Goal: Information Seeking & Learning: Compare options

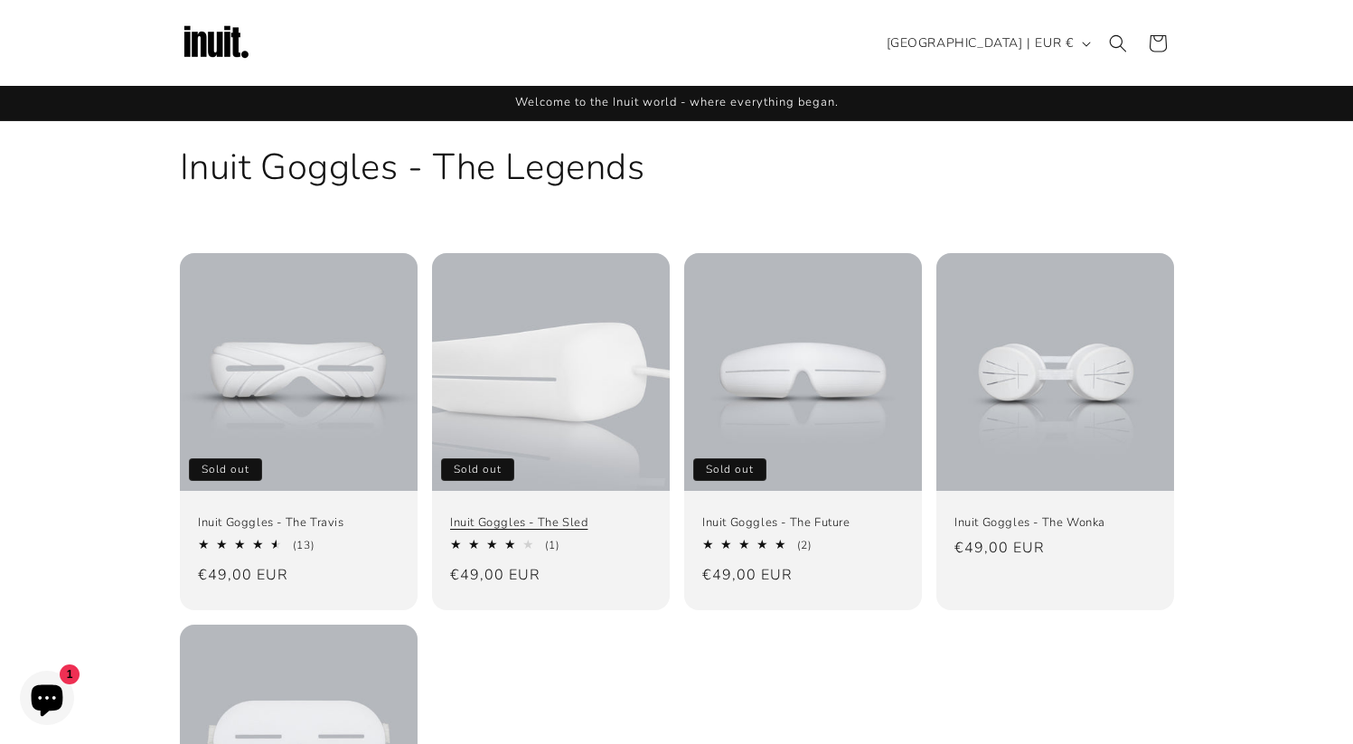
click at [591, 515] on link "Inuit Goggles - The Sled" at bounding box center [551, 522] width 202 height 15
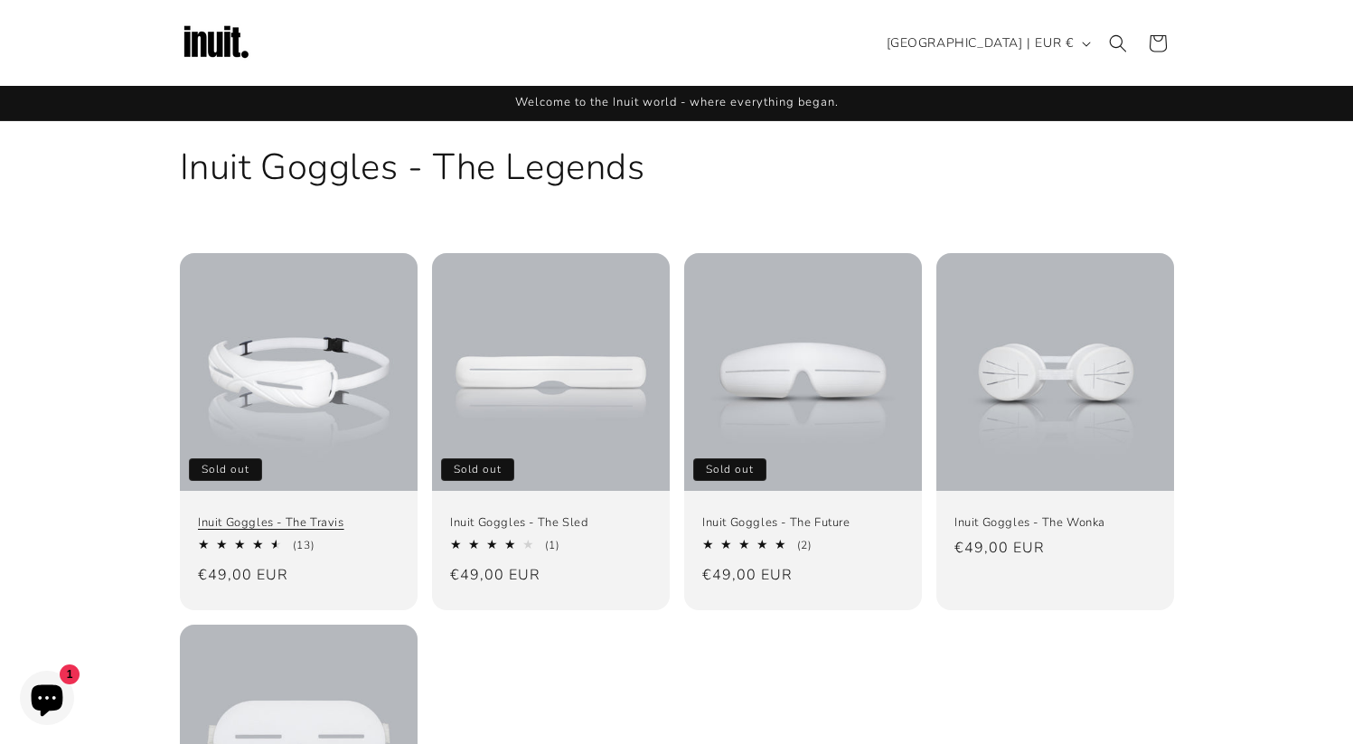
click at [305, 515] on link "Inuit Goggles - The Travis" at bounding box center [299, 522] width 202 height 15
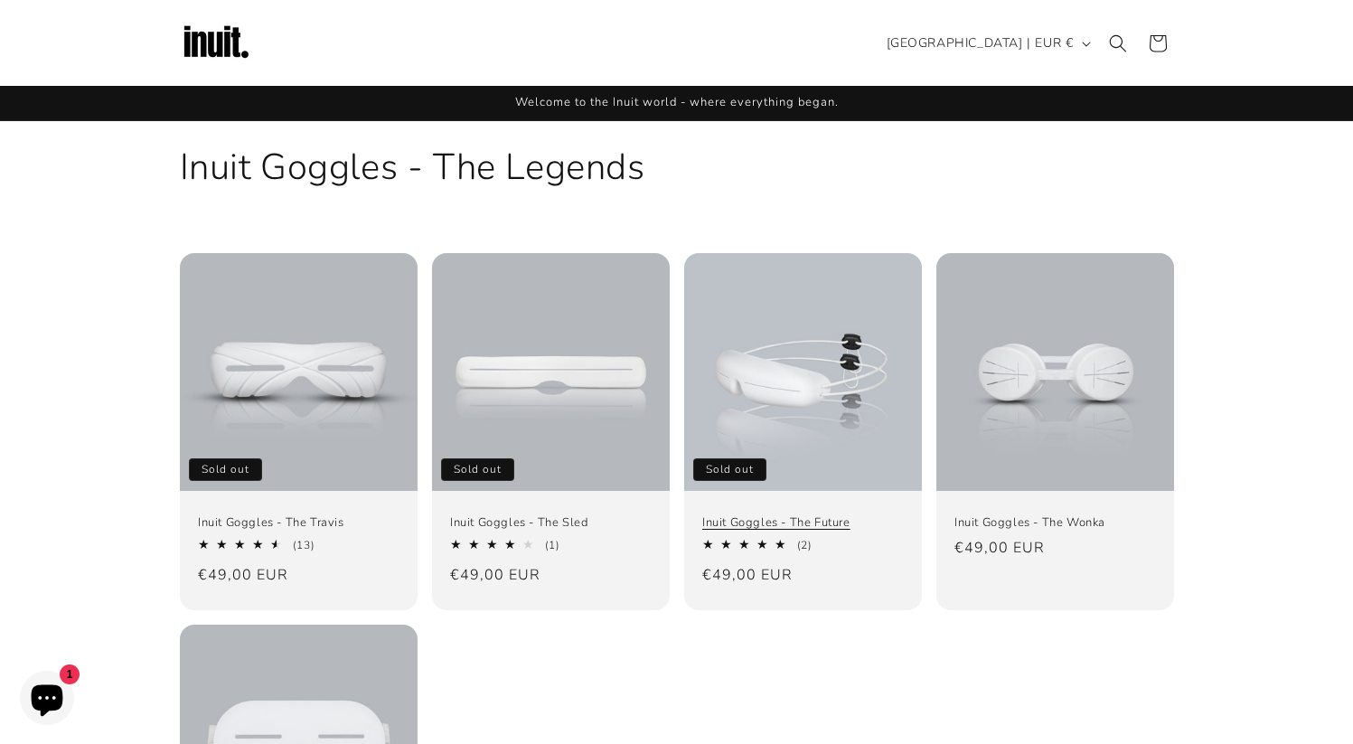
click at [780, 515] on link "Inuit Goggles - The Future" at bounding box center [803, 522] width 202 height 15
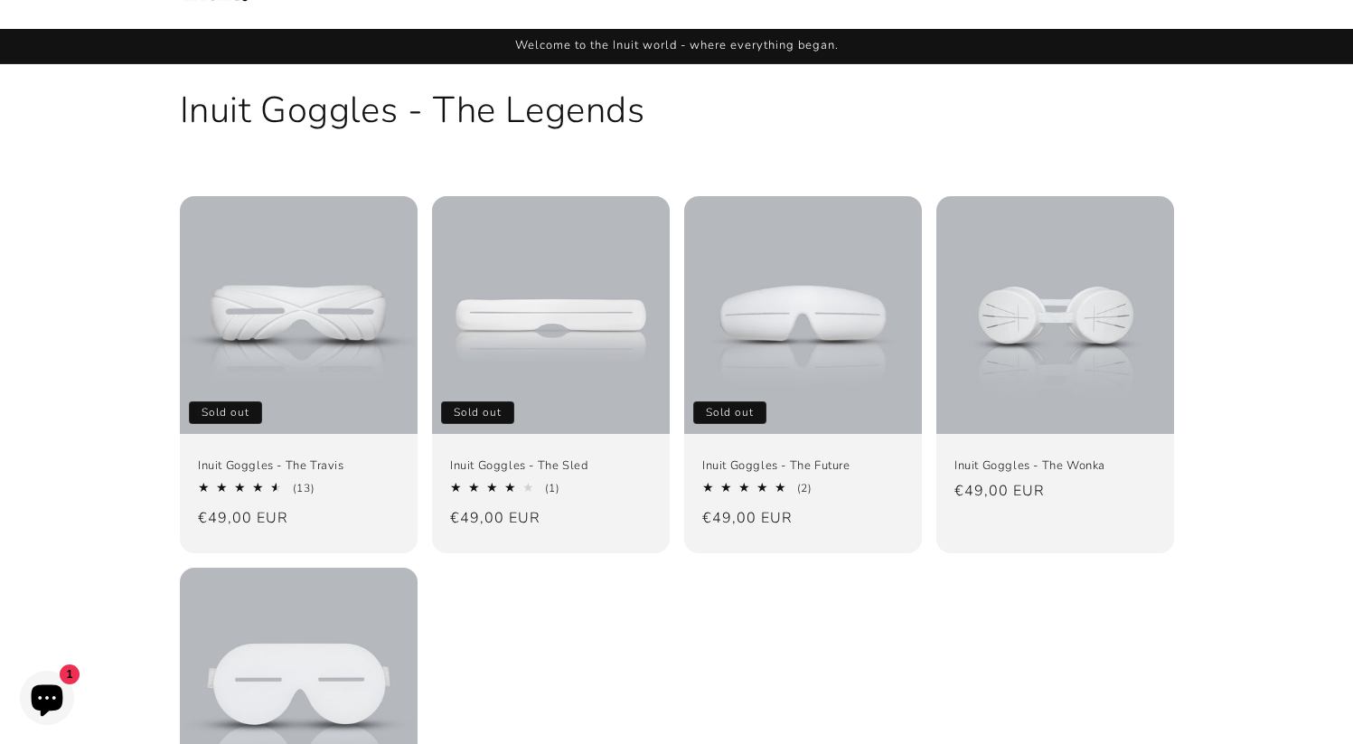
scroll to position [184, 0]
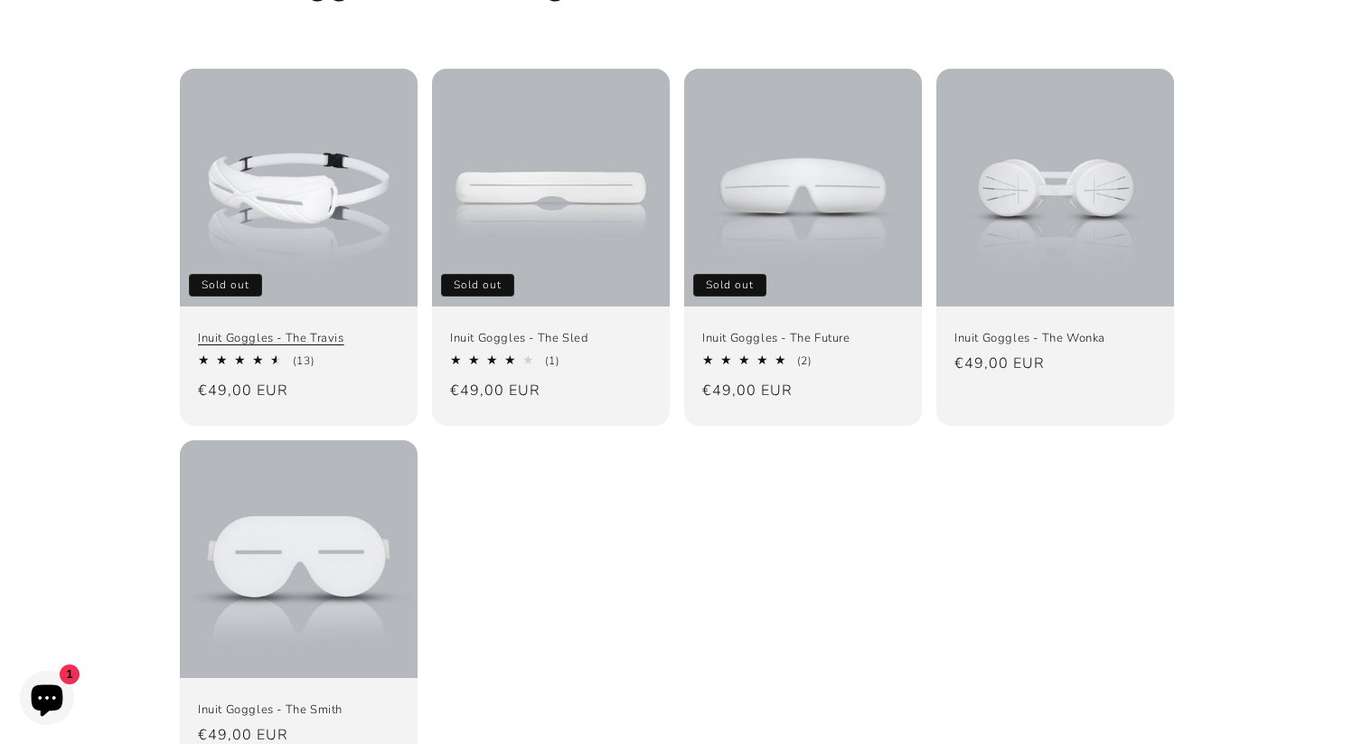
click at [355, 331] on link "Inuit Goggles - The Travis" at bounding box center [299, 338] width 202 height 15
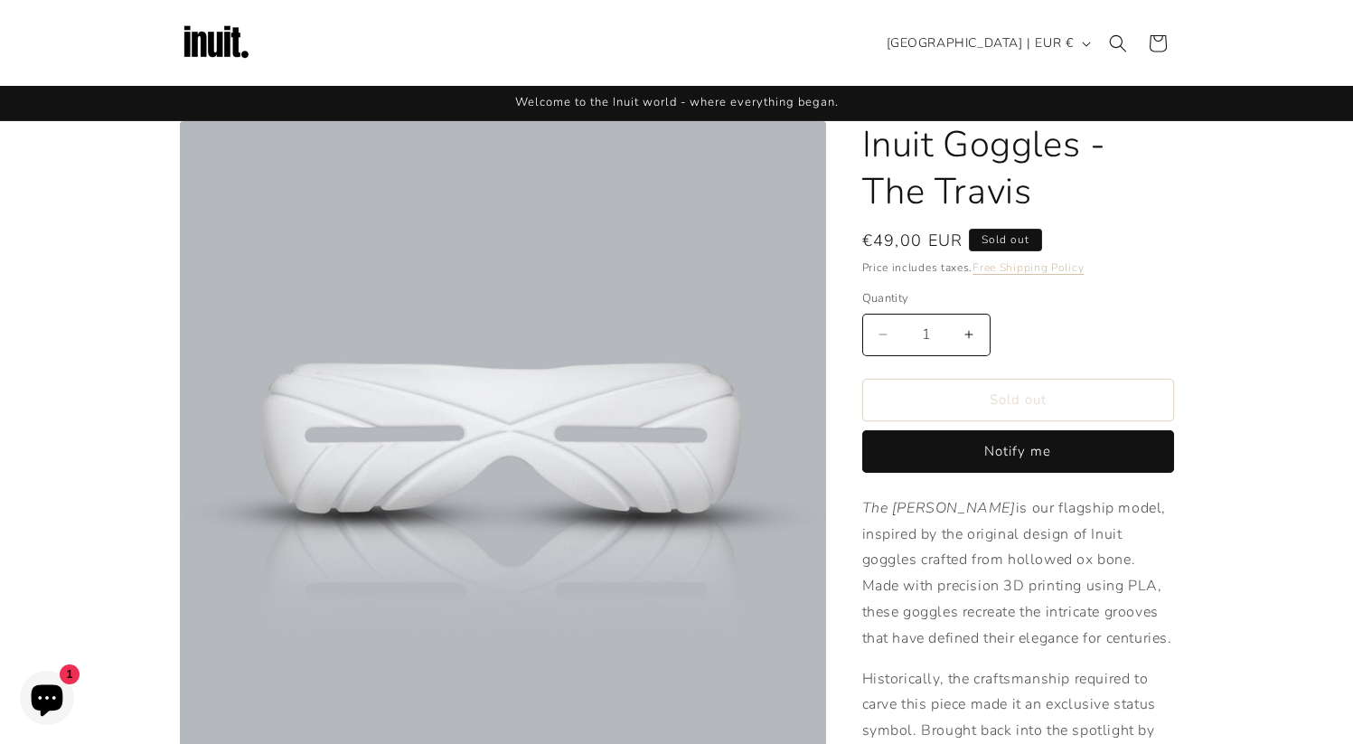
click at [223, 45] on img at bounding box center [216, 43] width 72 height 72
